Goal: Transaction & Acquisition: Purchase product/service

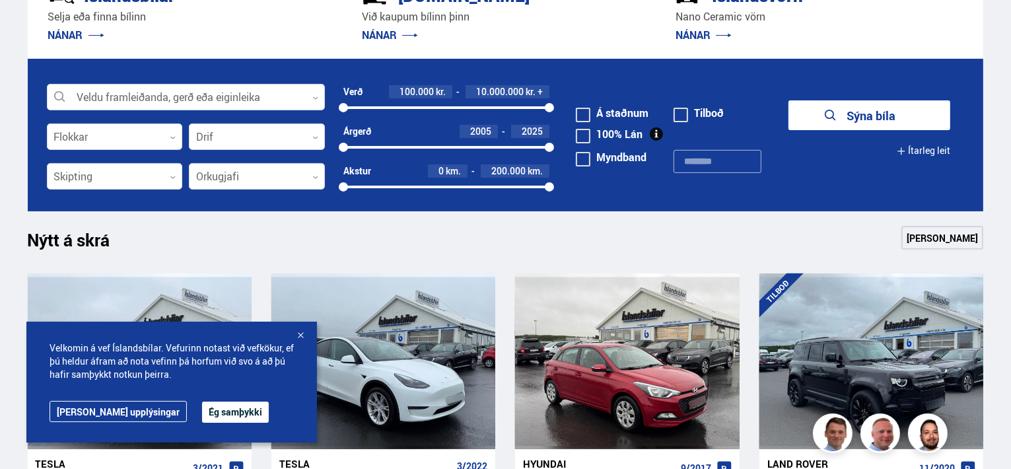
scroll to position [462, 0]
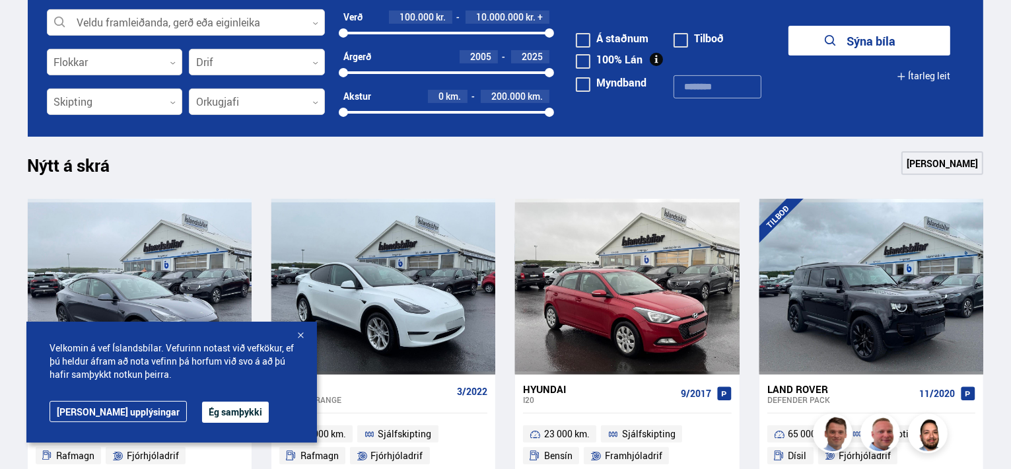
drag, startPoint x: 198, startPoint y: 415, endPoint x: 217, endPoint y: 413, distance: 18.5
click at [202, 414] on button "Ég samþykki" at bounding box center [235, 411] width 67 height 21
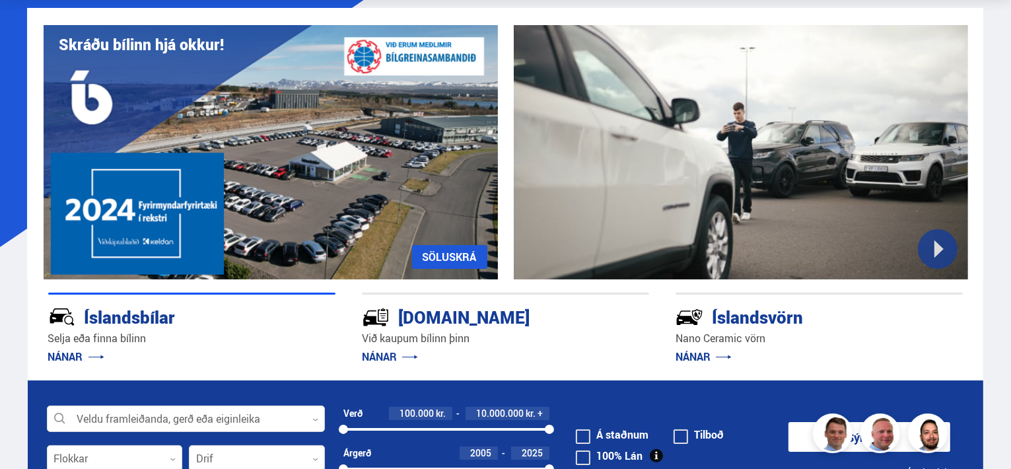
scroll to position [198, 0]
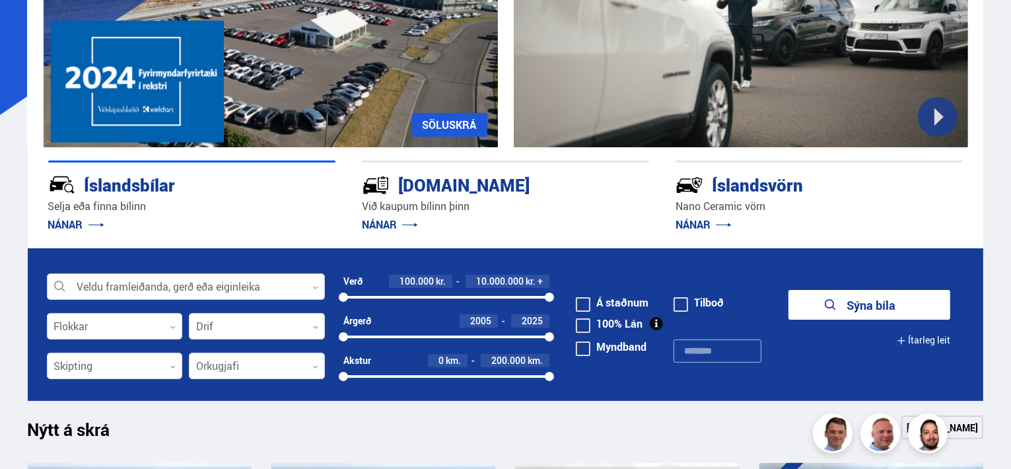
click at [314, 285] on icon at bounding box center [315, 288] width 6 height 6
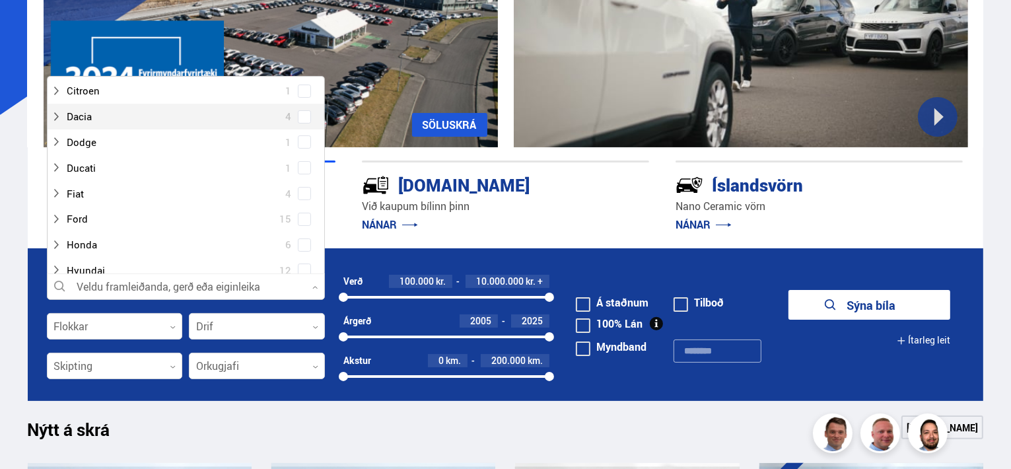
scroll to position [132, 0]
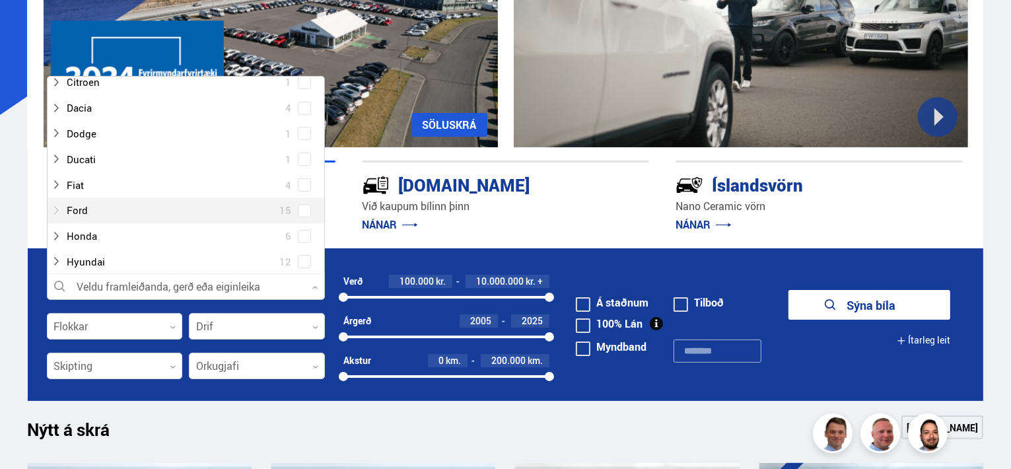
click at [99, 211] on div at bounding box center [173, 210] width 244 height 19
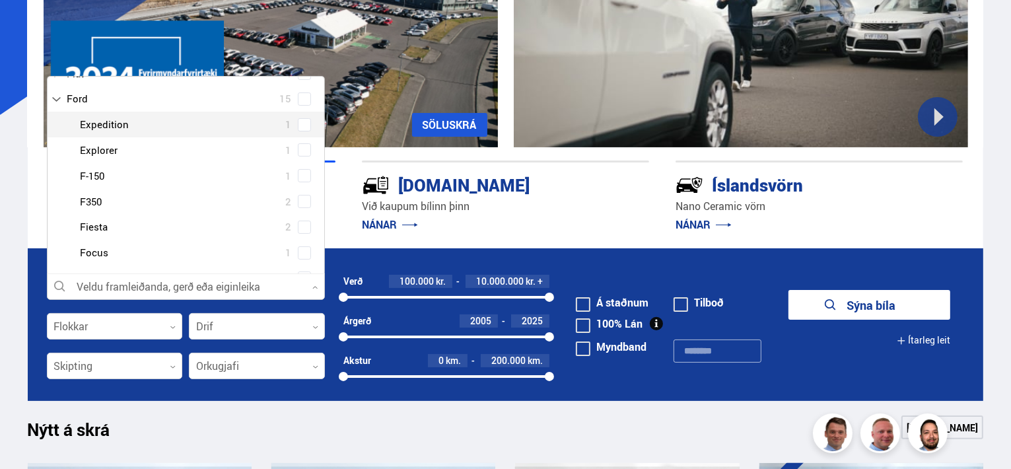
scroll to position [264, 0]
click at [104, 129] on div at bounding box center [199, 129] width 244 height 19
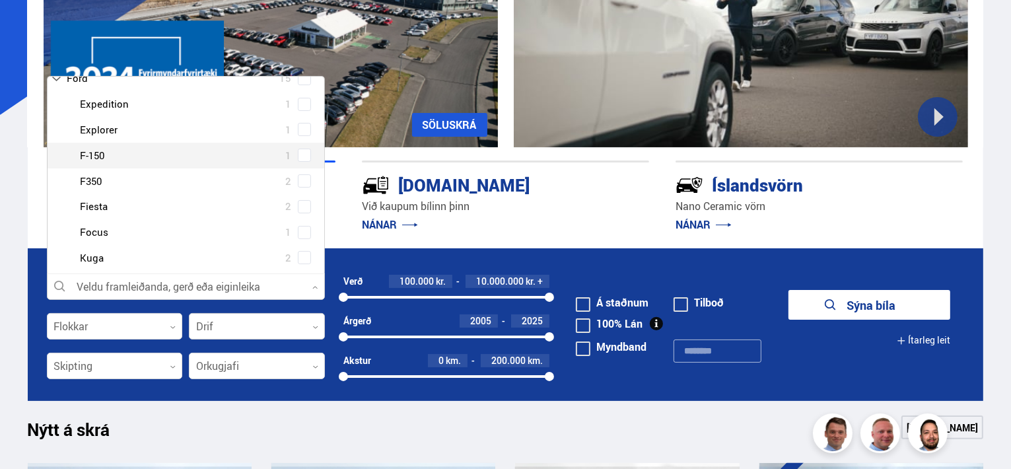
click at [313, 325] on icon at bounding box center [315, 327] width 6 height 6
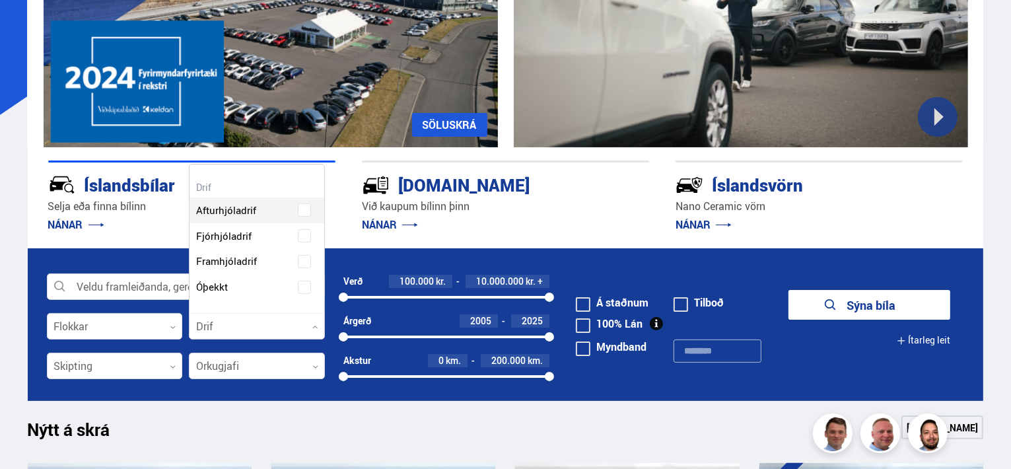
scroll to position [148, 135]
click at [245, 236] on span "Fjórhjóladrif" at bounding box center [223, 235] width 55 height 19
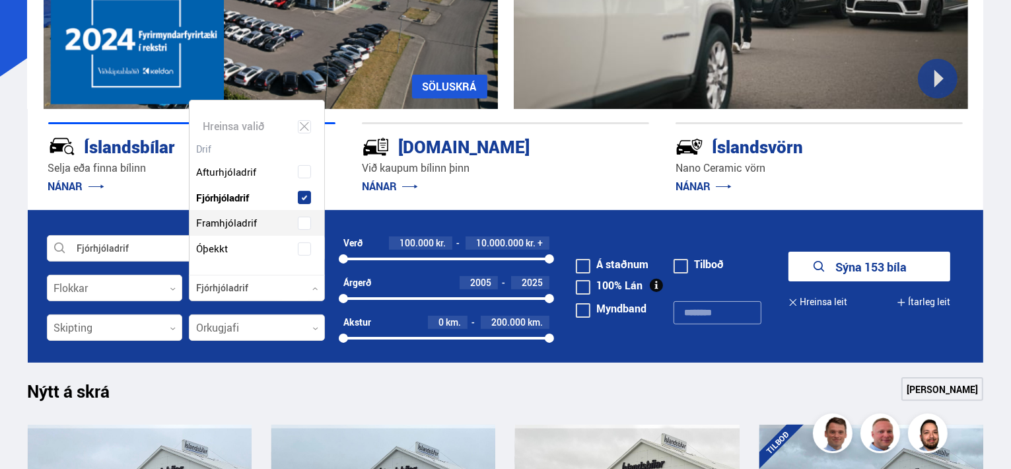
scroll to position [264, 0]
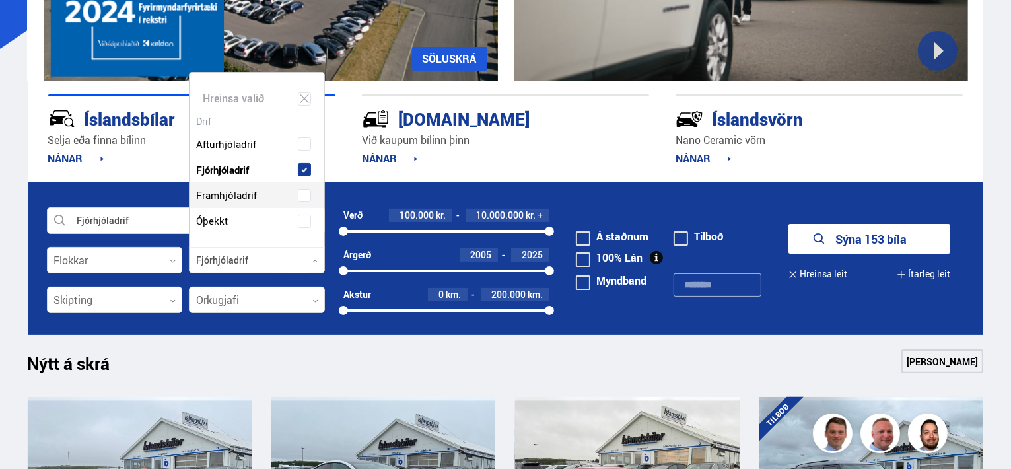
click at [930, 273] on button "Ítarleg leit" at bounding box center [923, 274] width 53 height 30
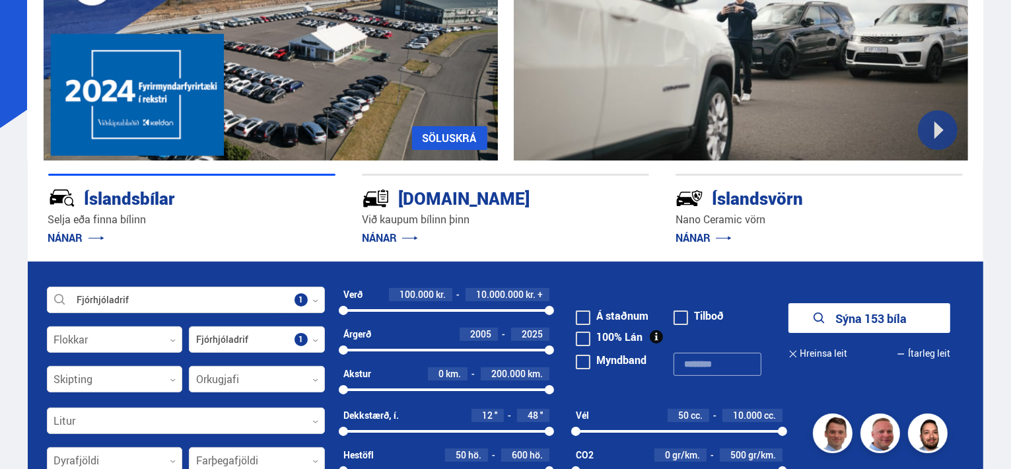
scroll to position [0, 0]
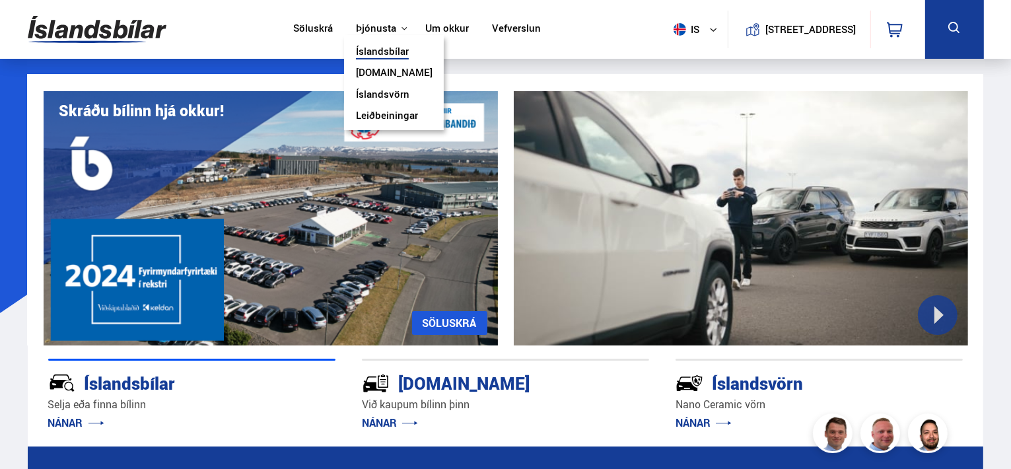
click at [371, 51] on link "Íslandsbílar" at bounding box center [382, 53] width 53 height 14
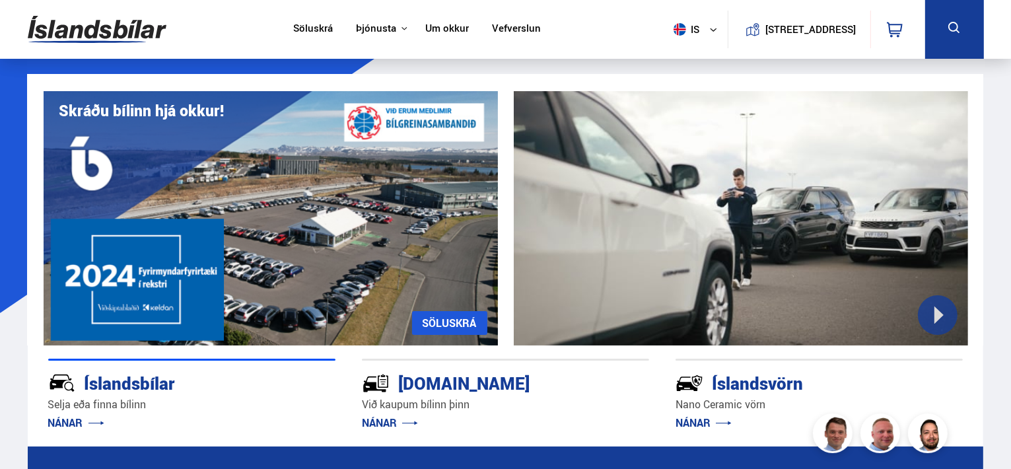
drag, startPoint x: 71, startPoint y: 421, endPoint x: 82, endPoint y: 421, distance: 10.6
click at [71, 421] on link "NÁNAR" at bounding box center [76, 422] width 56 height 15
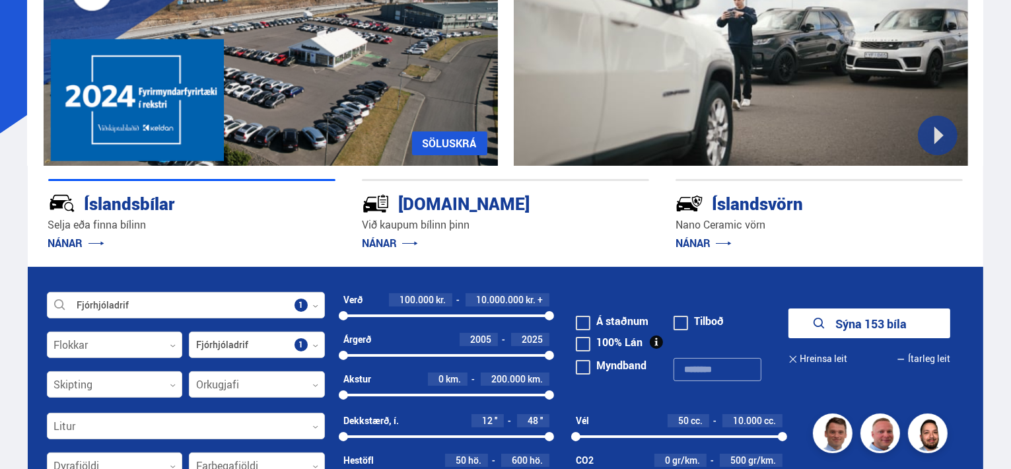
scroll to position [264, 0]
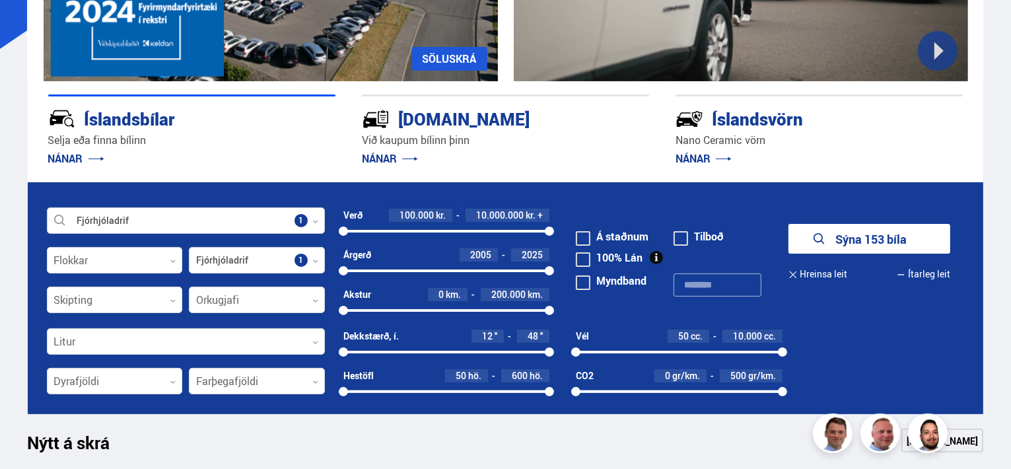
click at [313, 221] on icon at bounding box center [315, 222] width 6 height 6
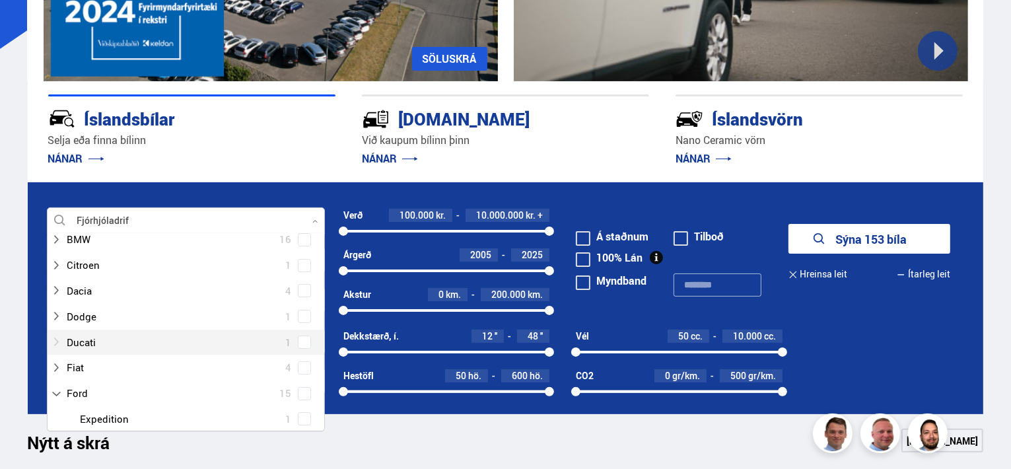
scroll to position [198, 0]
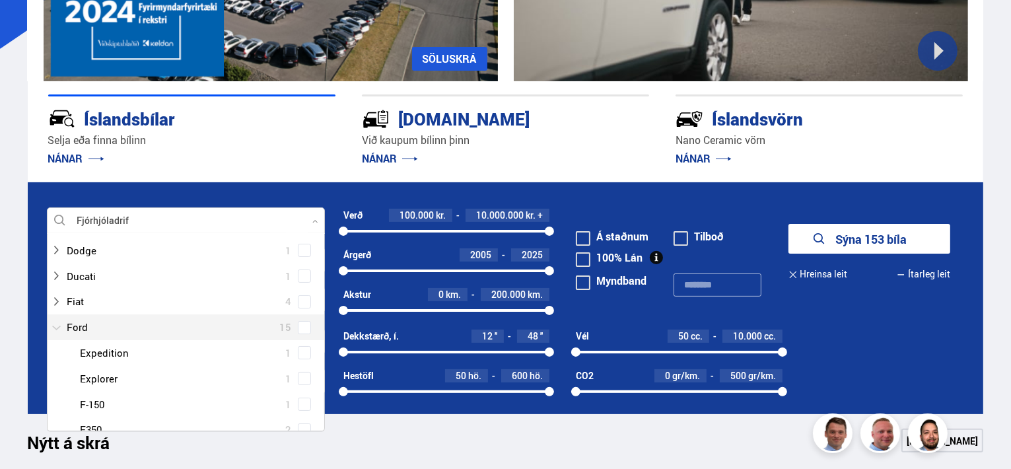
click at [79, 328] on div at bounding box center [173, 327] width 244 height 19
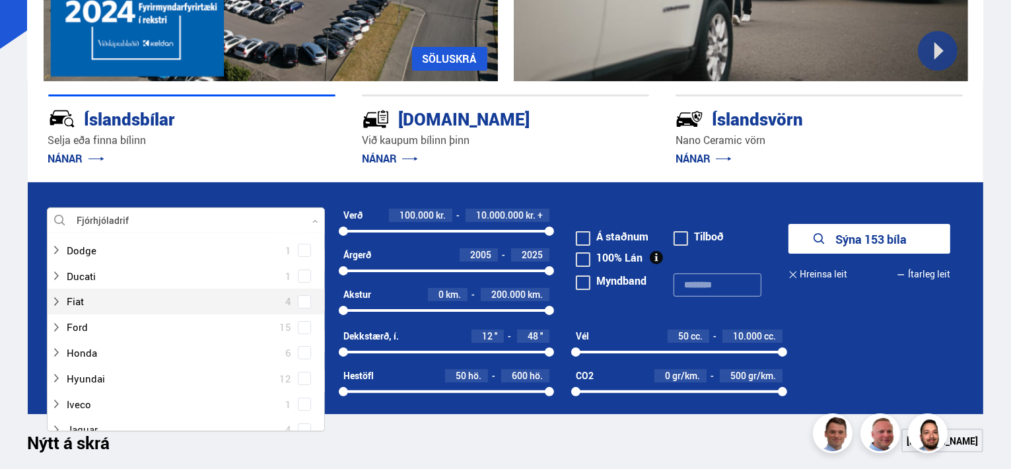
click at [327, 195] on form "Fjórhjóladrif Veldu framleiðanda, gerð eða eiginleika 1 Hreinsa valið Audi 14 B…" at bounding box center [506, 298] width 956 height 232
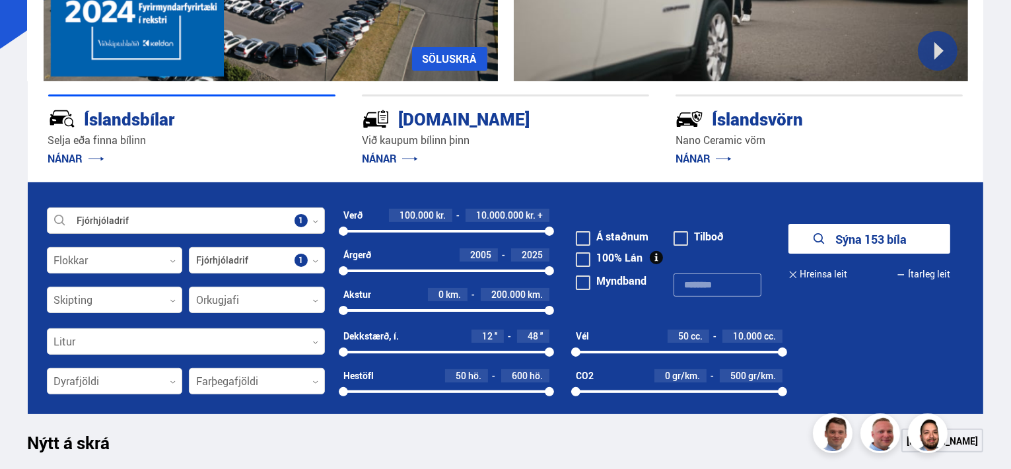
click at [297, 217] on div at bounding box center [186, 221] width 278 height 26
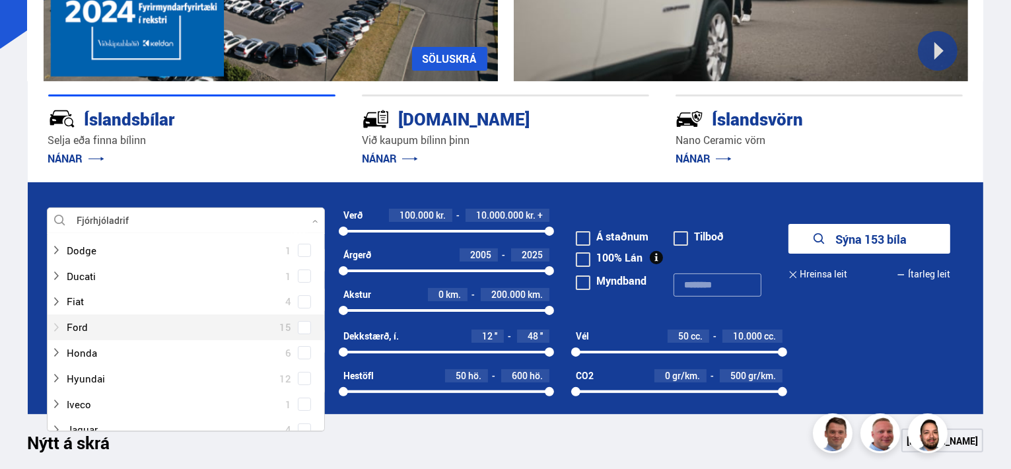
click at [78, 325] on div at bounding box center [173, 327] width 244 height 19
click at [788, 224] on button "Sýna 153 bíla" at bounding box center [869, 239] width 162 height 30
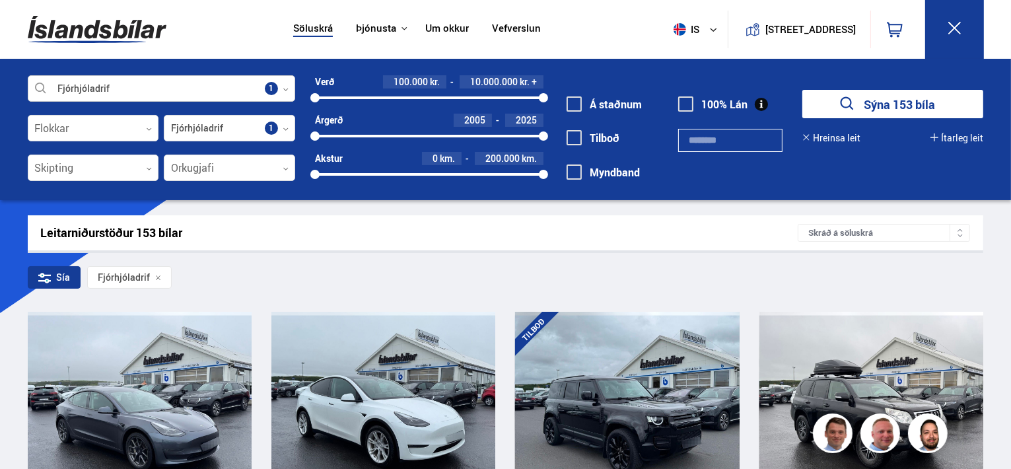
click at [271, 86] on div at bounding box center [161, 89] width 267 height 26
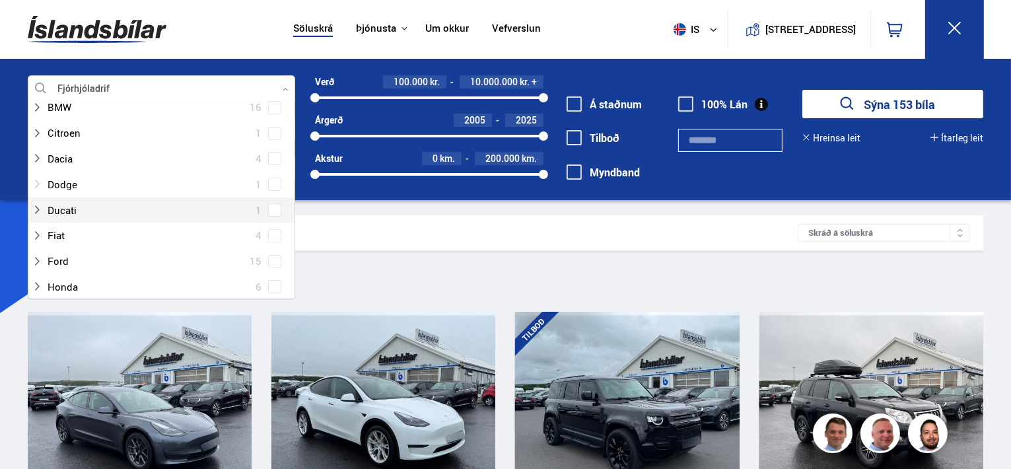
scroll to position [198, 0]
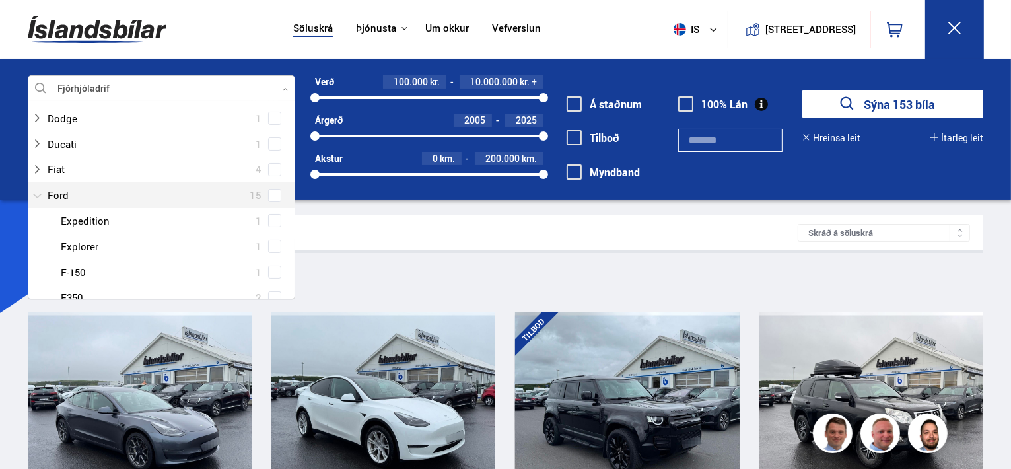
click at [63, 195] on div at bounding box center [148, 195] width 233 height 19
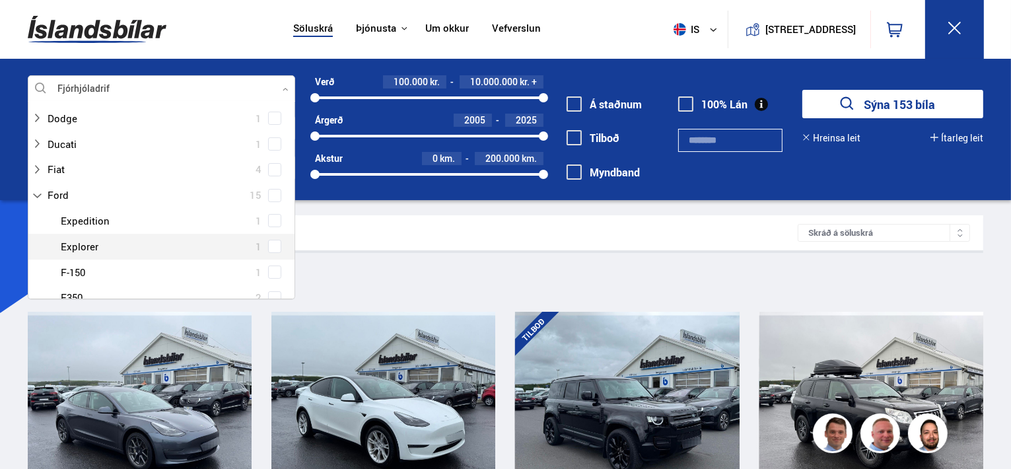
click at [85, 245] on div at bounding box center [174, 246] width 233 height 19
click at [86, 244] on div at bounding box center [174, 246] width 233 height 19
click at [842, 135] on button "Hreinsa leit" at bounding box center [831, 138] width 58 height 11
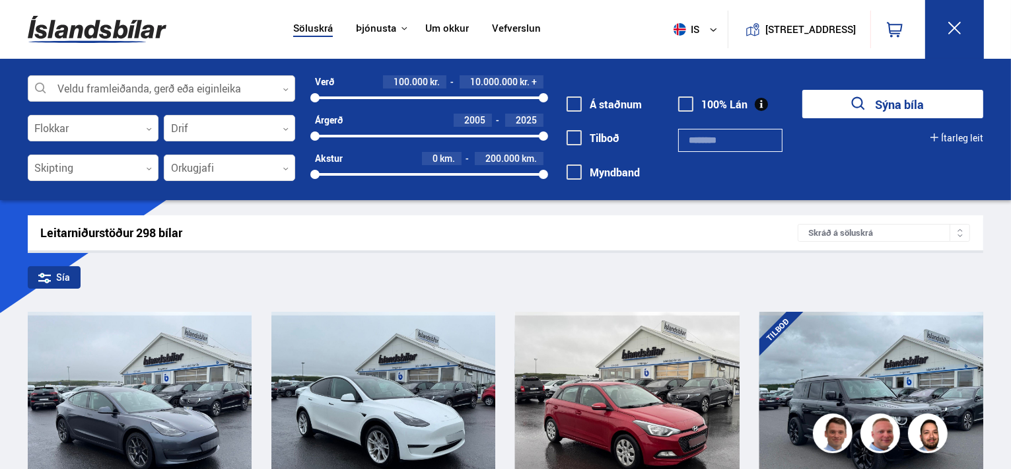
click at [253, 90] on div at bounding box center [161, 89] width 267 height 26
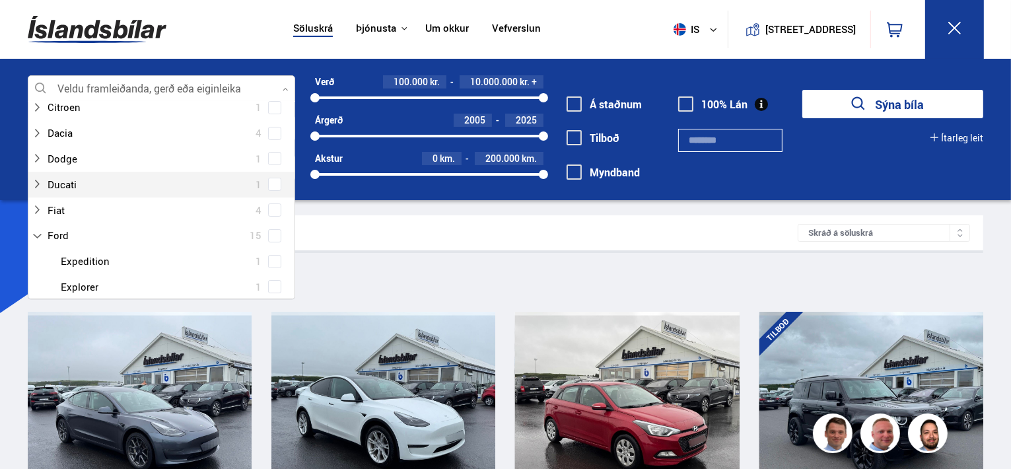
scroll to position [198, 0]
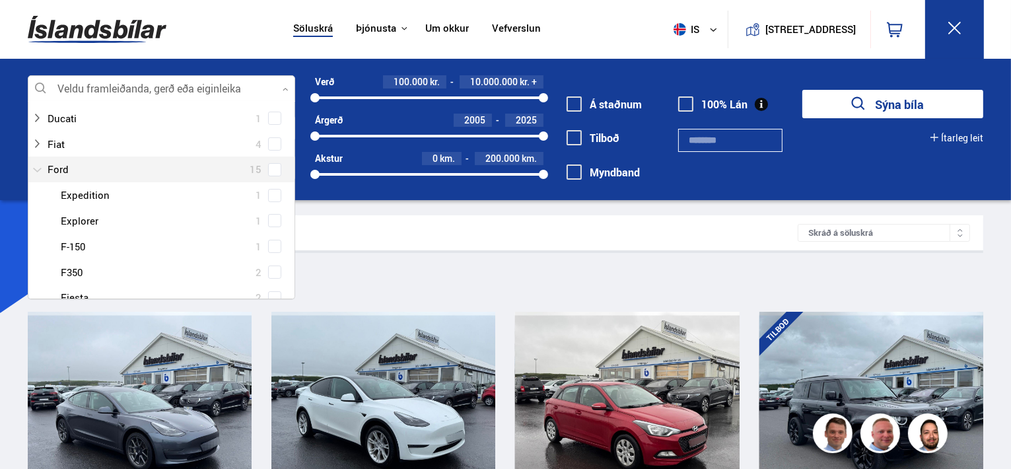
click at [53, 164] on div at bounding box center [148, 169] width 233 height 19
click at [802, 90] on button "Sýna bíla" at bounding box center [892, 104] width 181 height 28
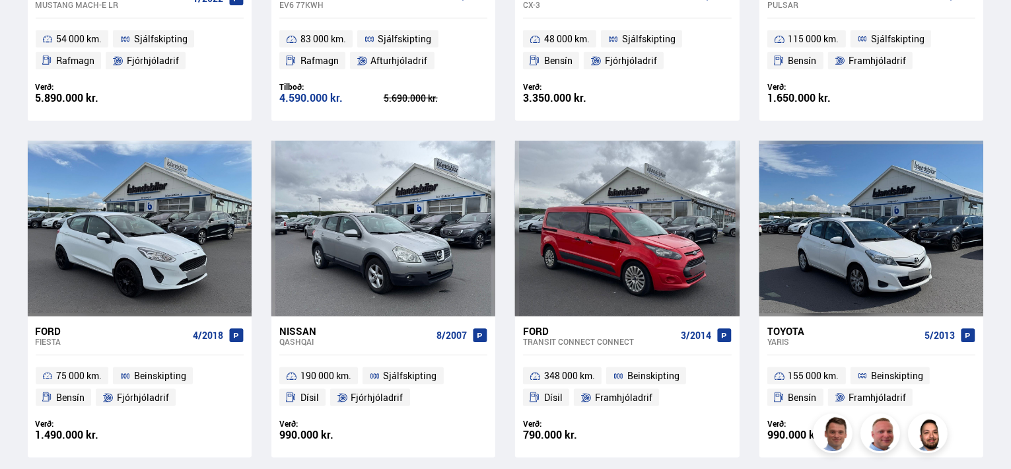
scroll to position [2113, 0]
